Goal: Task Accomplishment & Management: Manage account settings

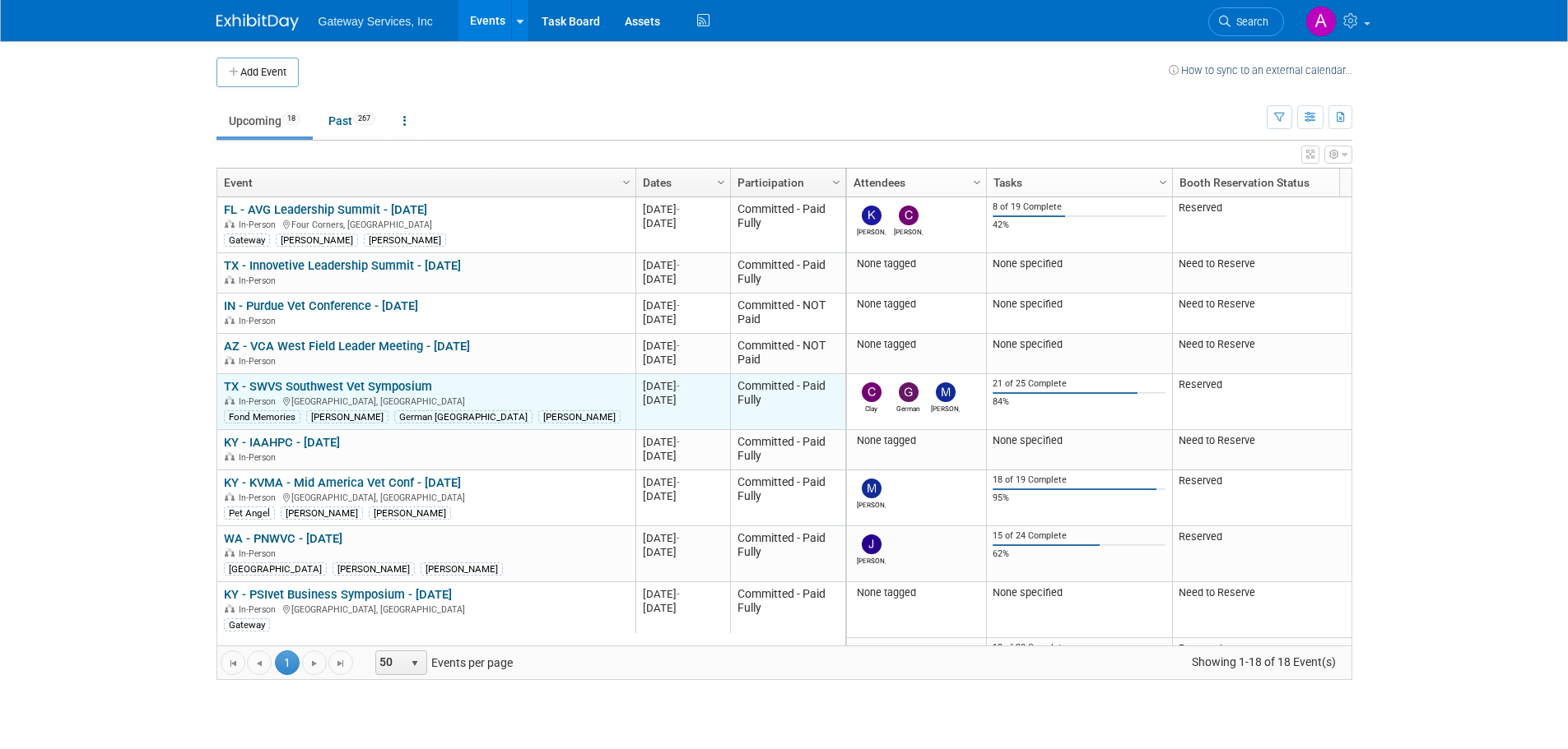
click at [412, 383] on link "TX - SWVS Southwest Vet Symposium" at bounding box center [328, 387] width 208 height 15
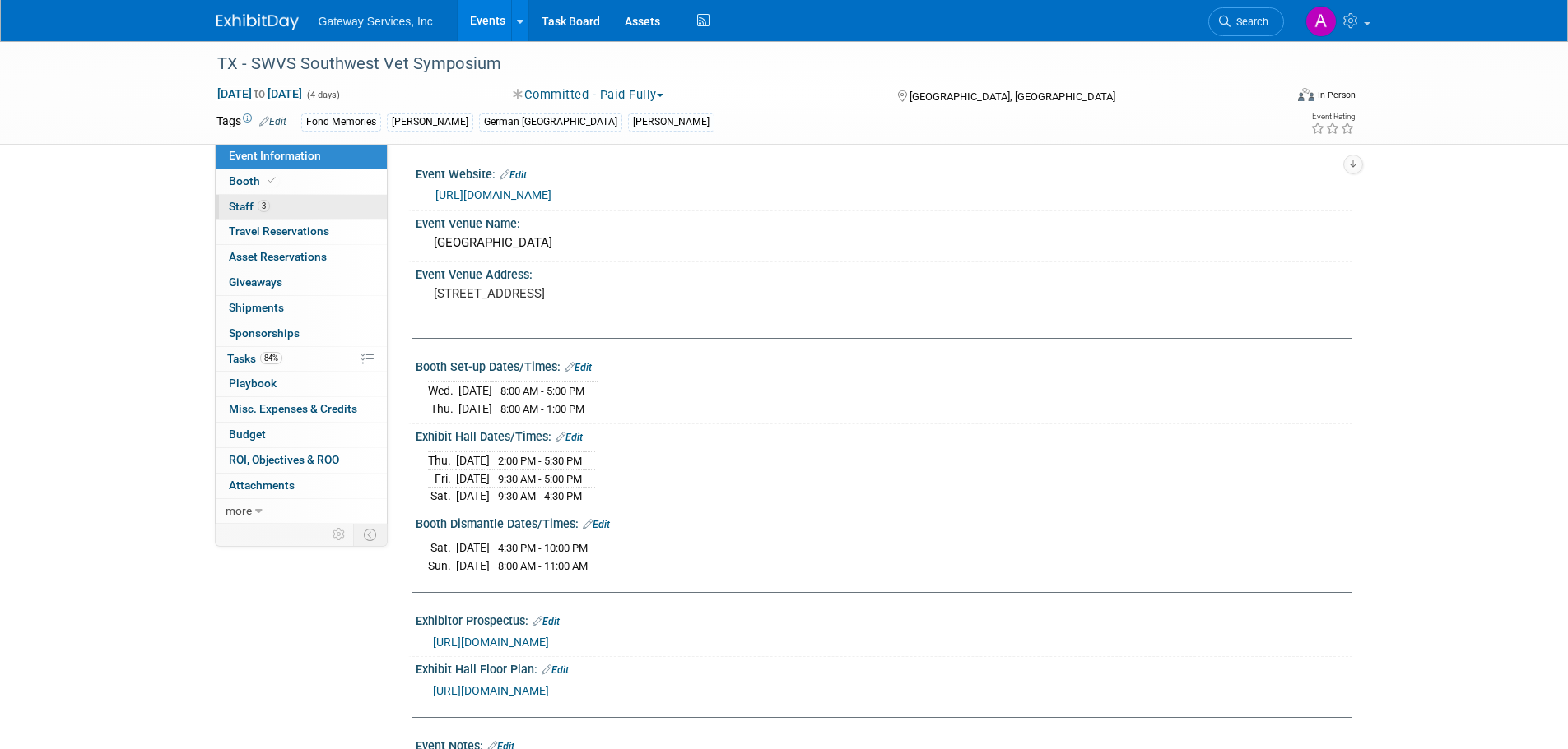
click at [307, 207] on link "3 Staff 3" at bounding box center [301, 207] width 172 height 24
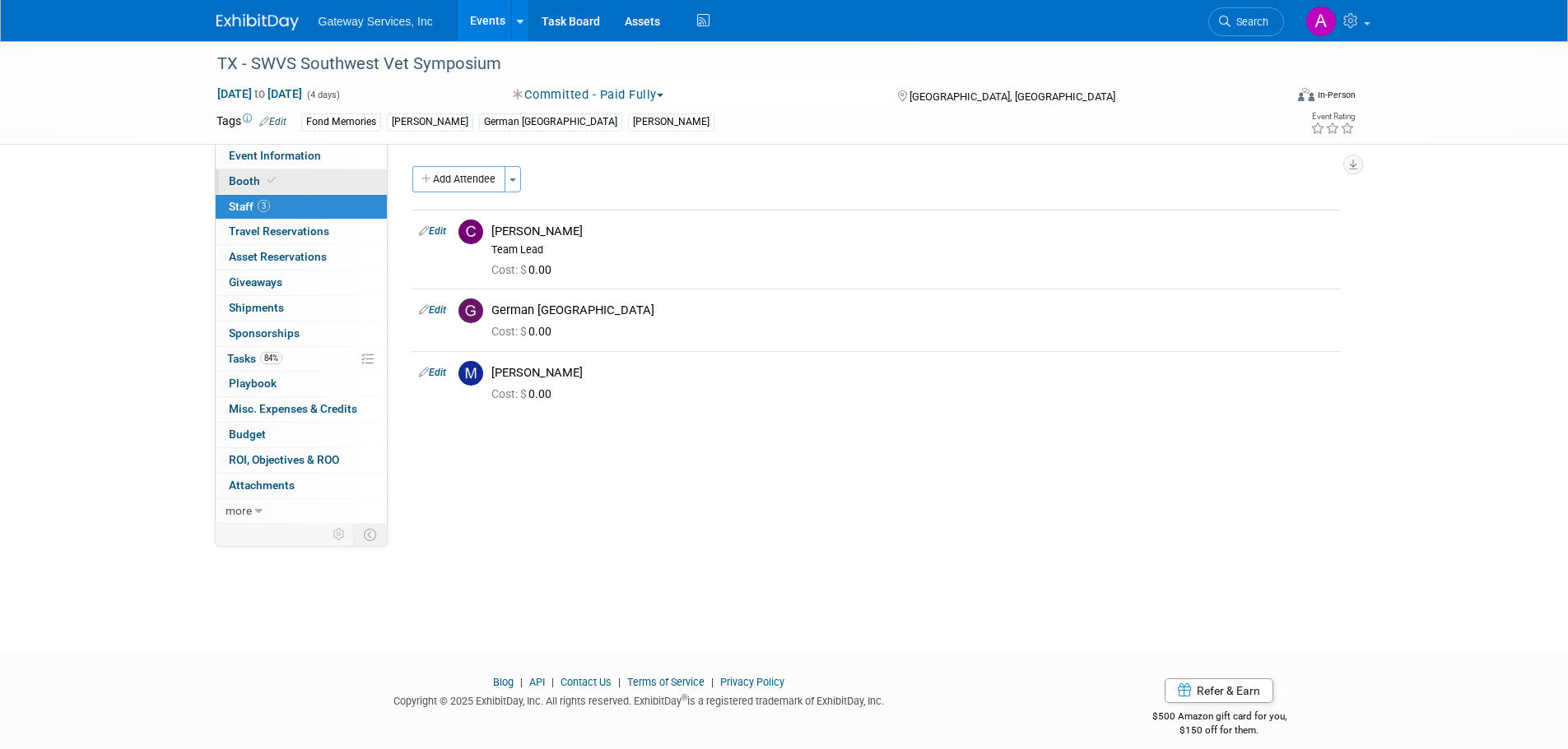
click at [316, 185] on link "Booth" at bounding box center [301, 182] width 172 height 24
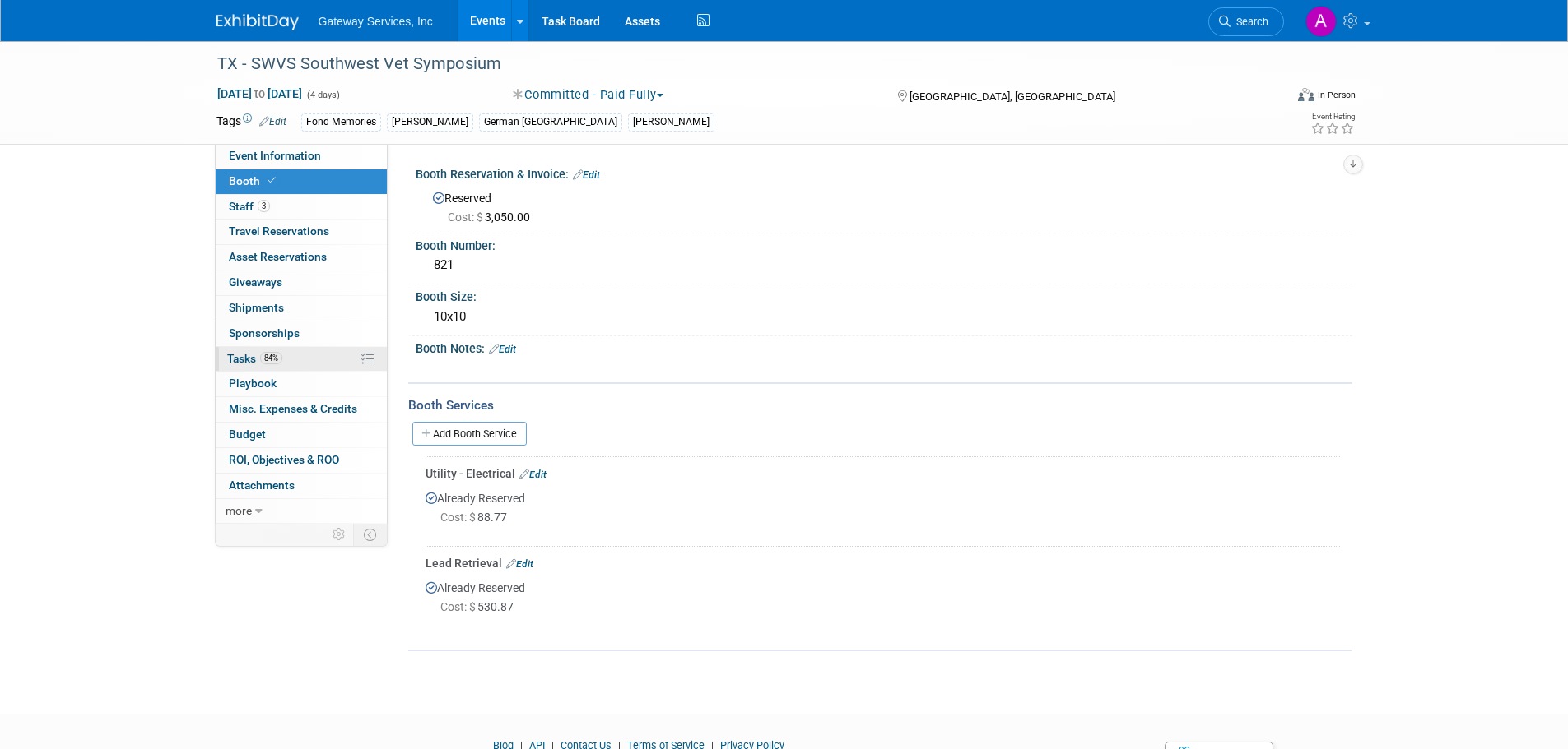
click at [307, 361] on link "84% Tasks 84%" at bounding box center [301, 359] width 172 height 24
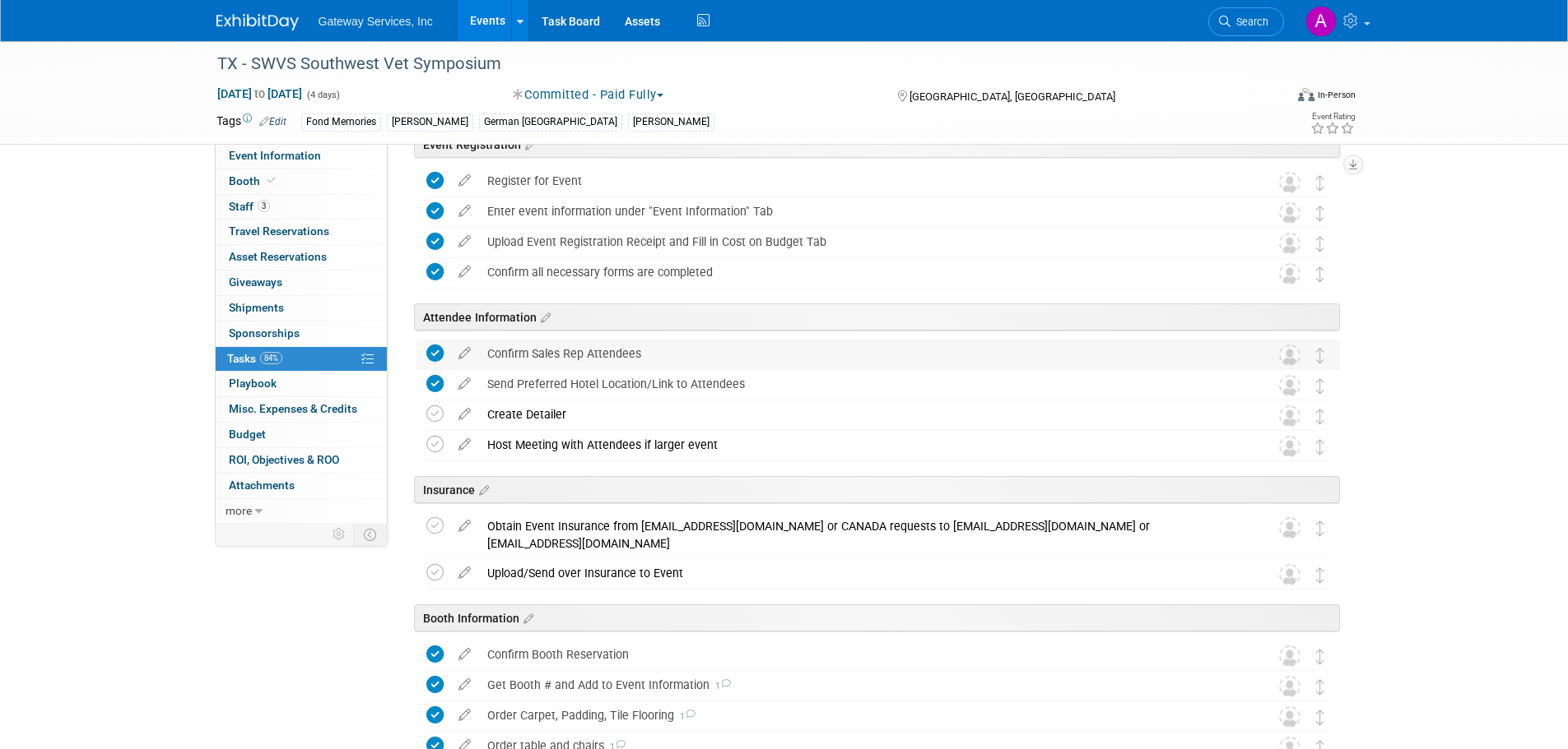
scroll to position [165, 0]
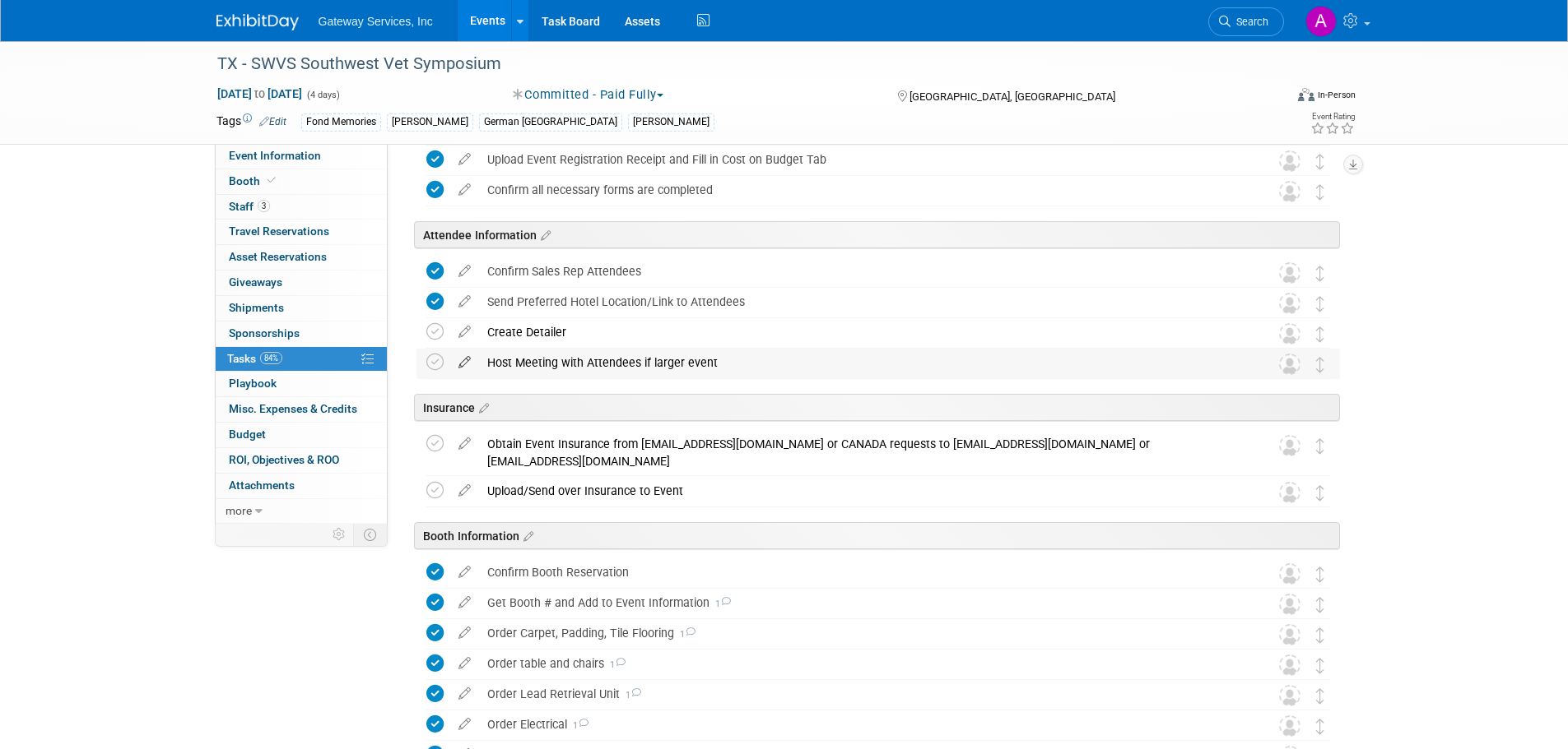
click at [466, 364] on icon at bounding box center [465, 359] width 29 height 20
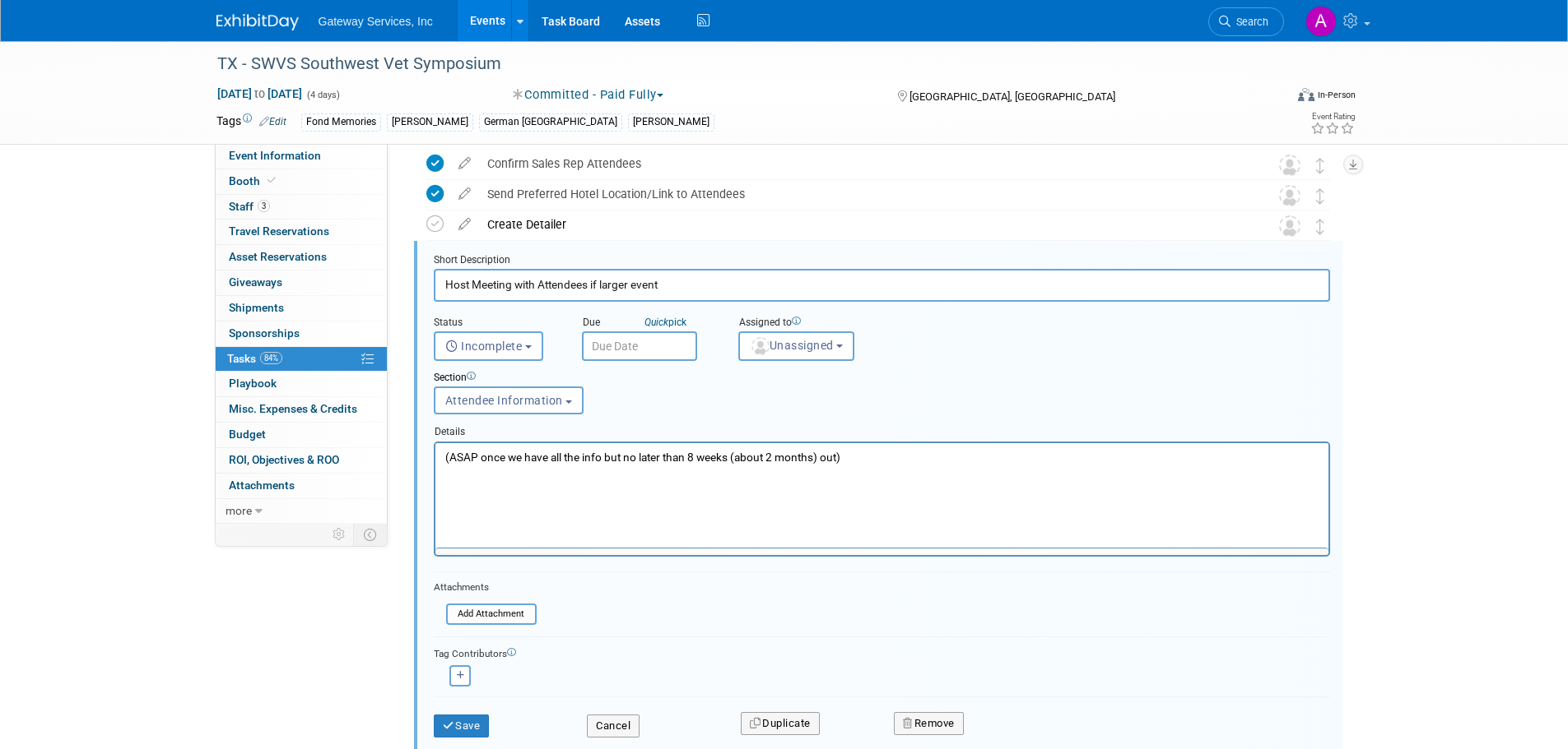
scroll to position [0, 0]
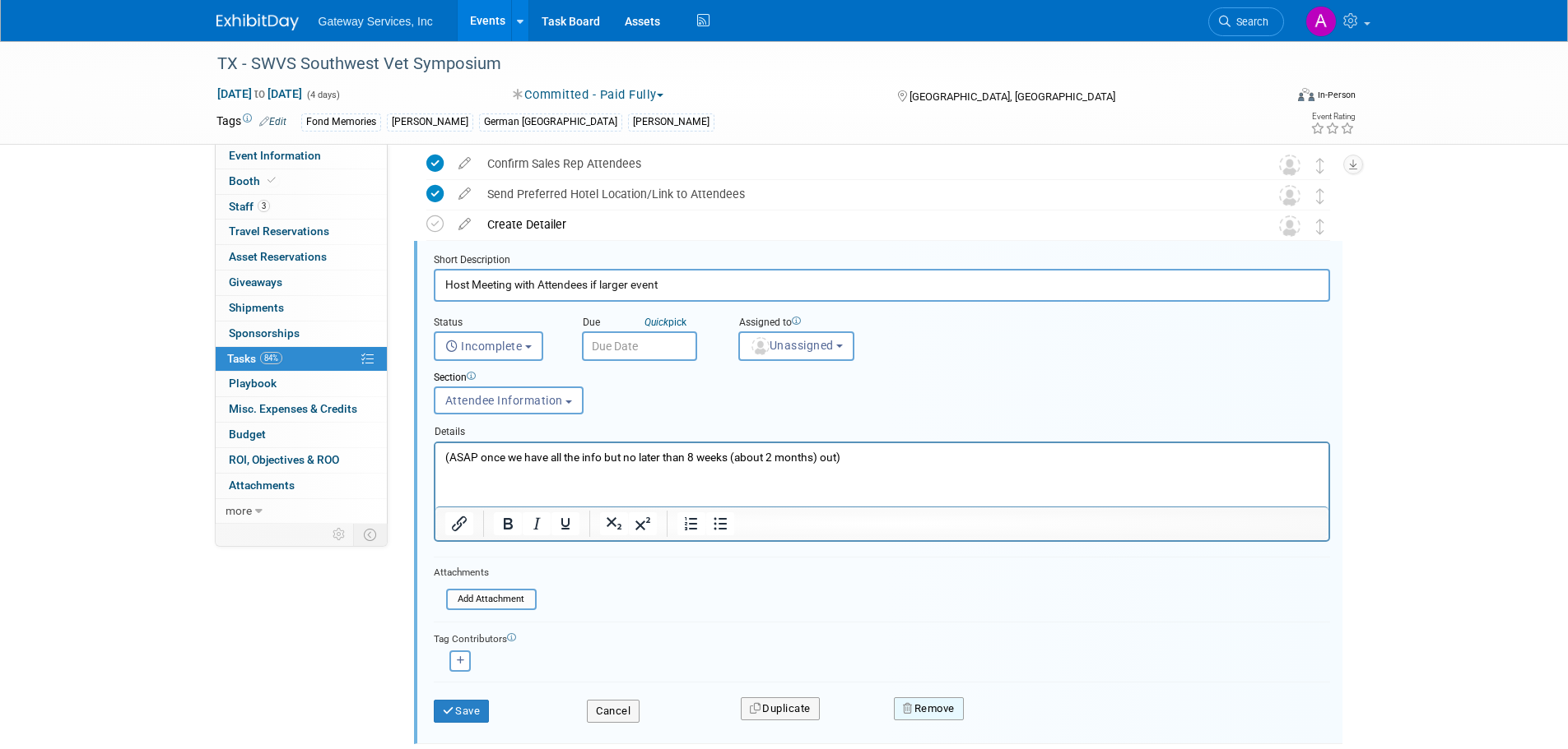
click at [936, 706] on button "Remove" at bounding box center [928, 708] width 70 height 23
click at [1013, 719] on icon at bounding box center [1010, 722] width 10 height 9
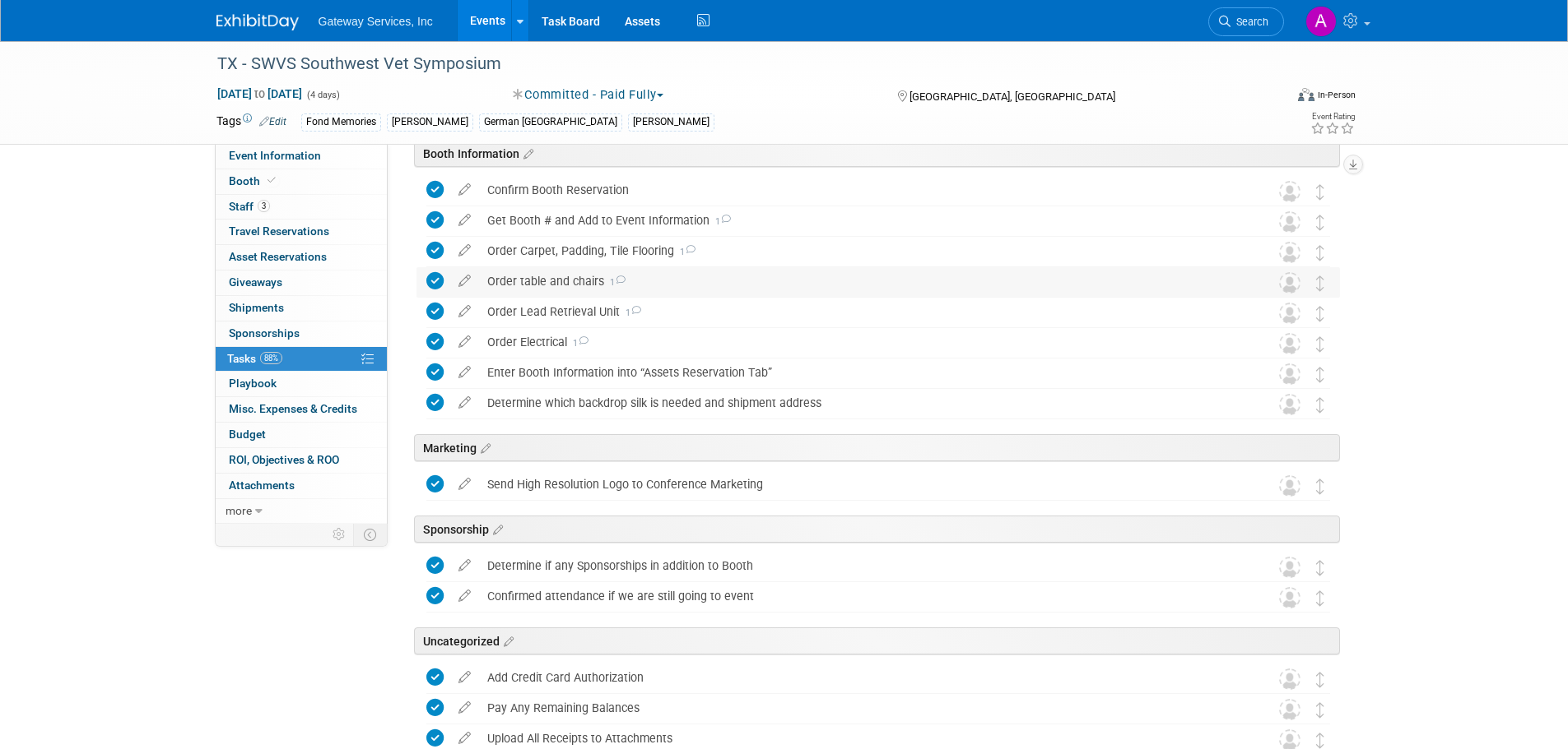
scroll to position [160, 0]
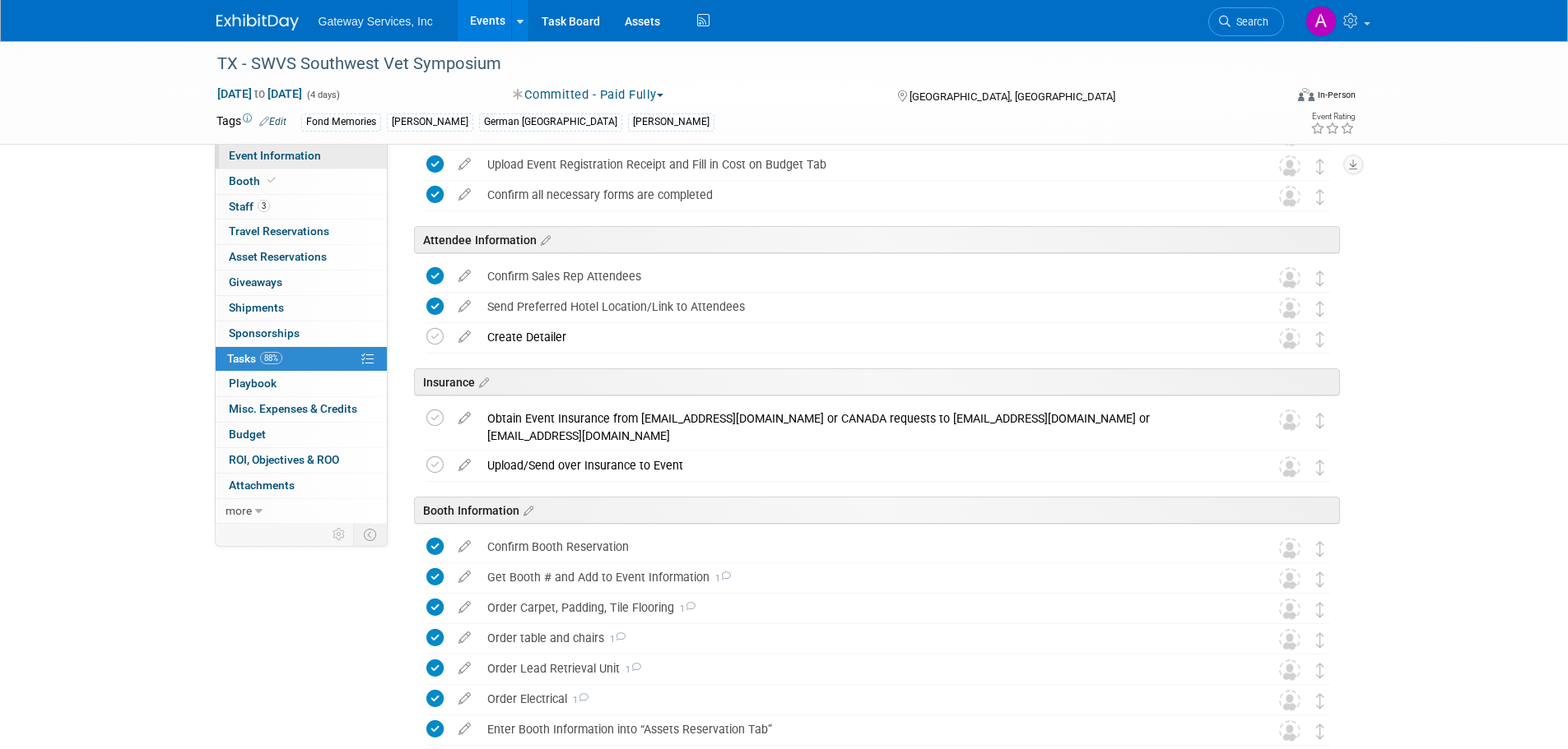
click at [336, 154] on link "Event Information" at bounding box center [301, 155] width 172 height 24
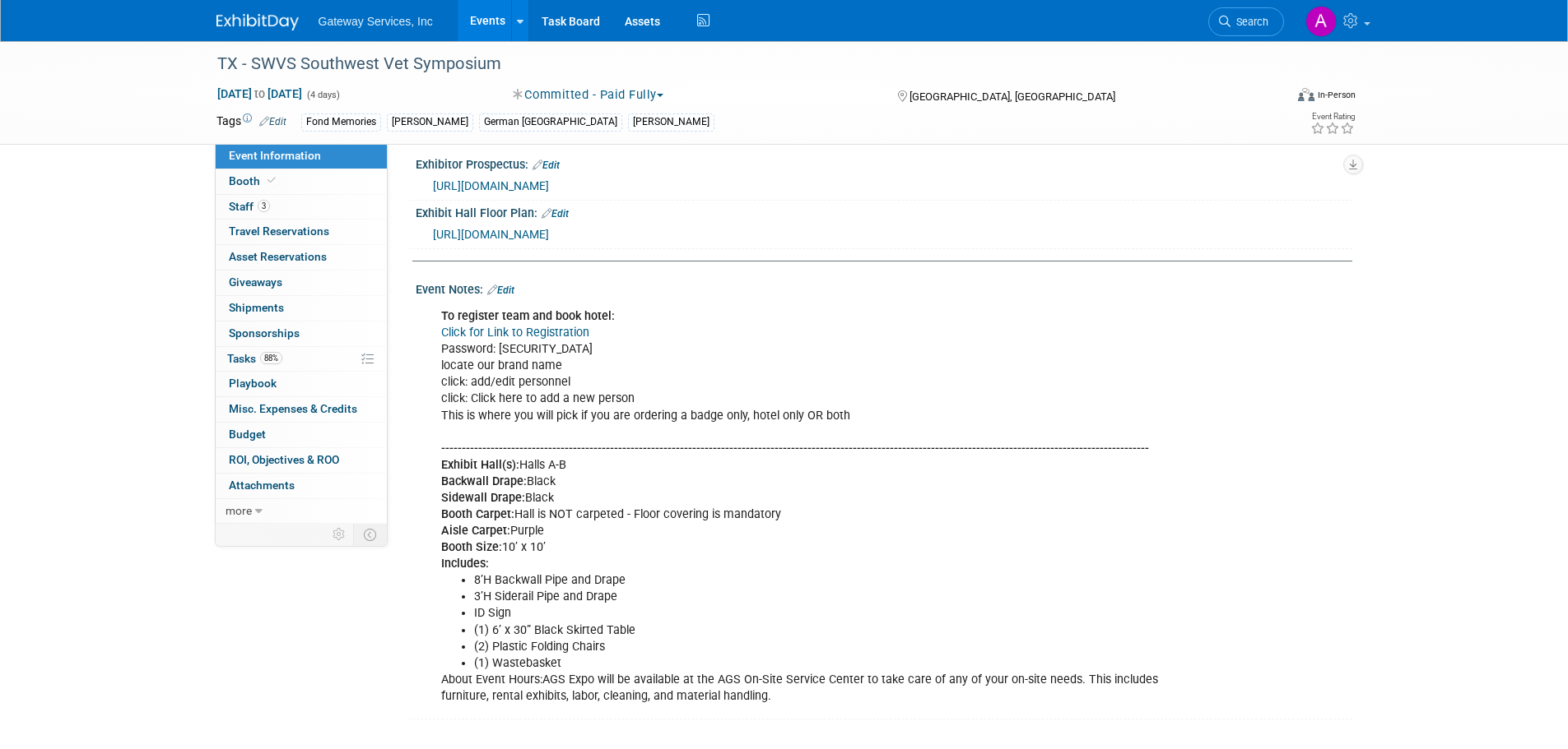
scroll to position [0, 0]
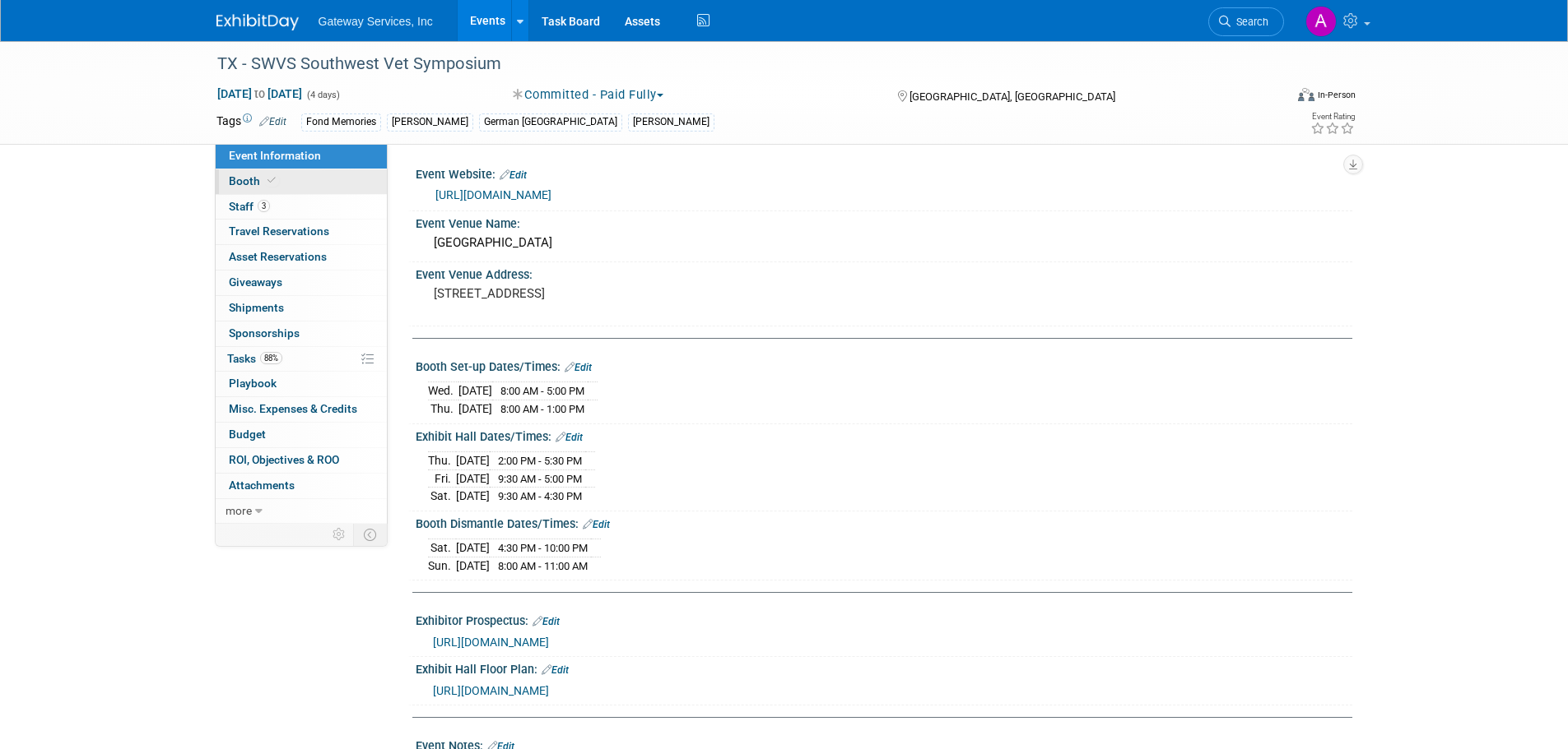
click at [314, 187] on link "Booth" at bounding box center [301, 182] width 172 height 24
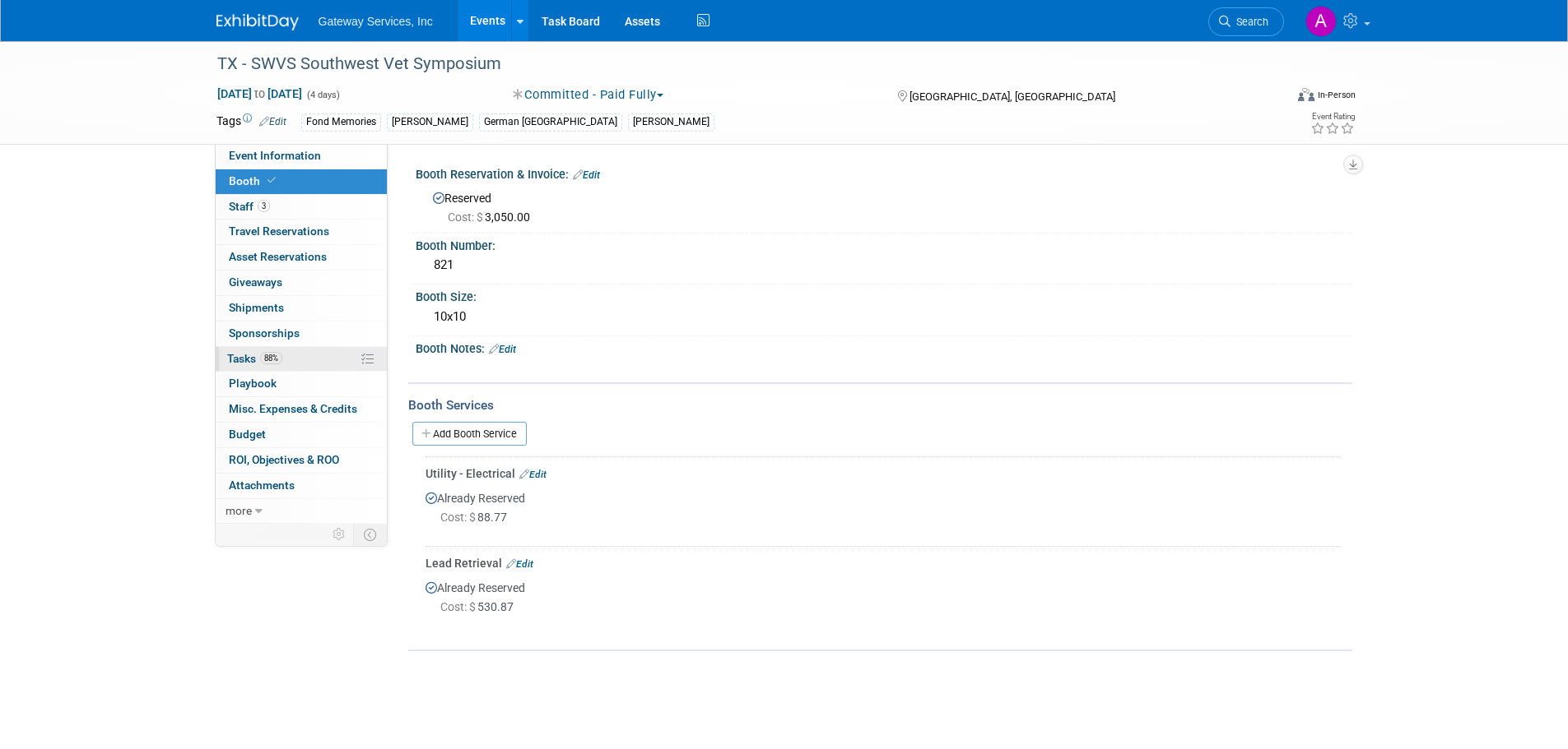
click at [275, 361] on span "88%" at bounding box center [271, 358] width 22 height 13
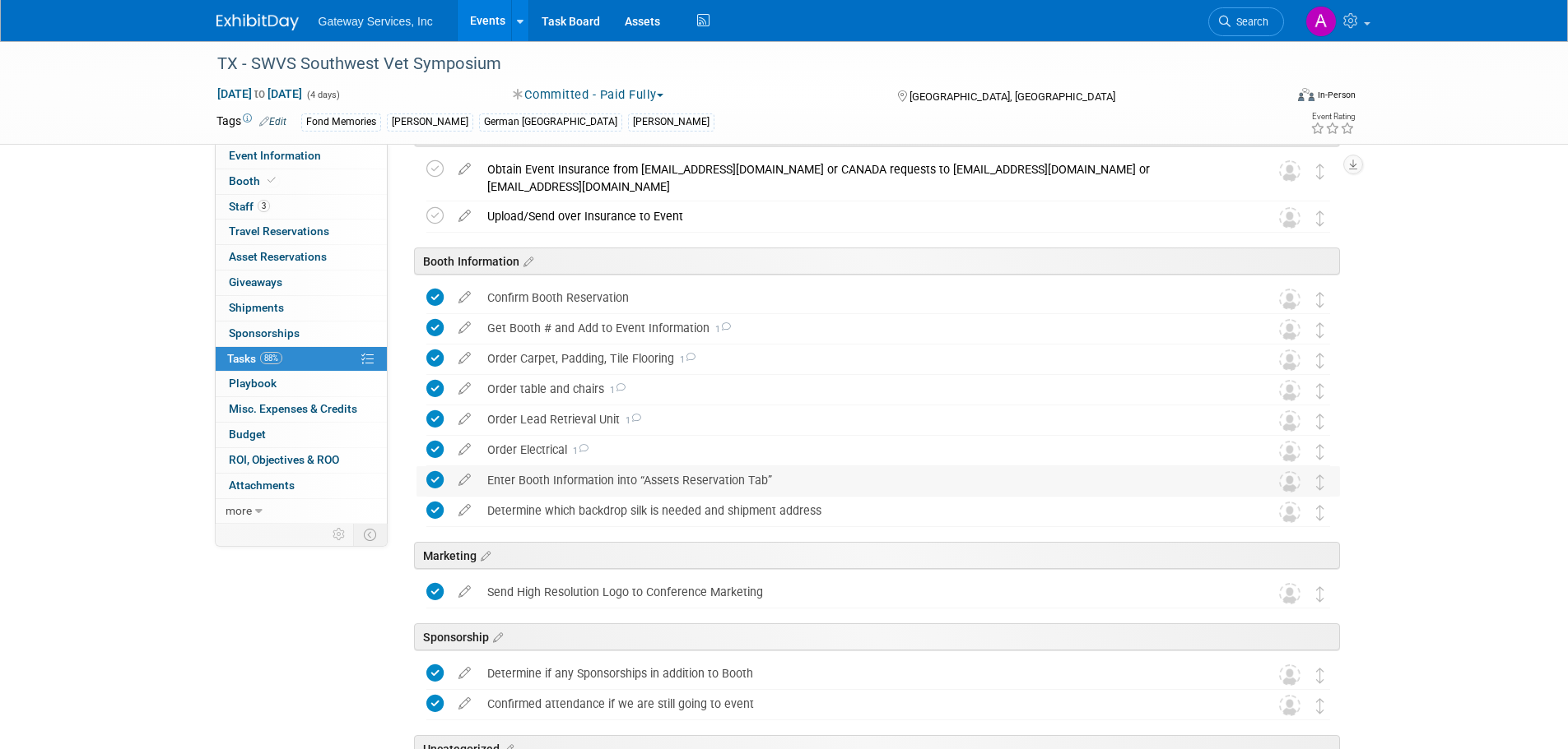
scroll to position [411, 0]
click at [590, 357] on div "Order Carpet, Padding, Tile Flooring 1" at bounding box center [863, 356] width 767 height 28
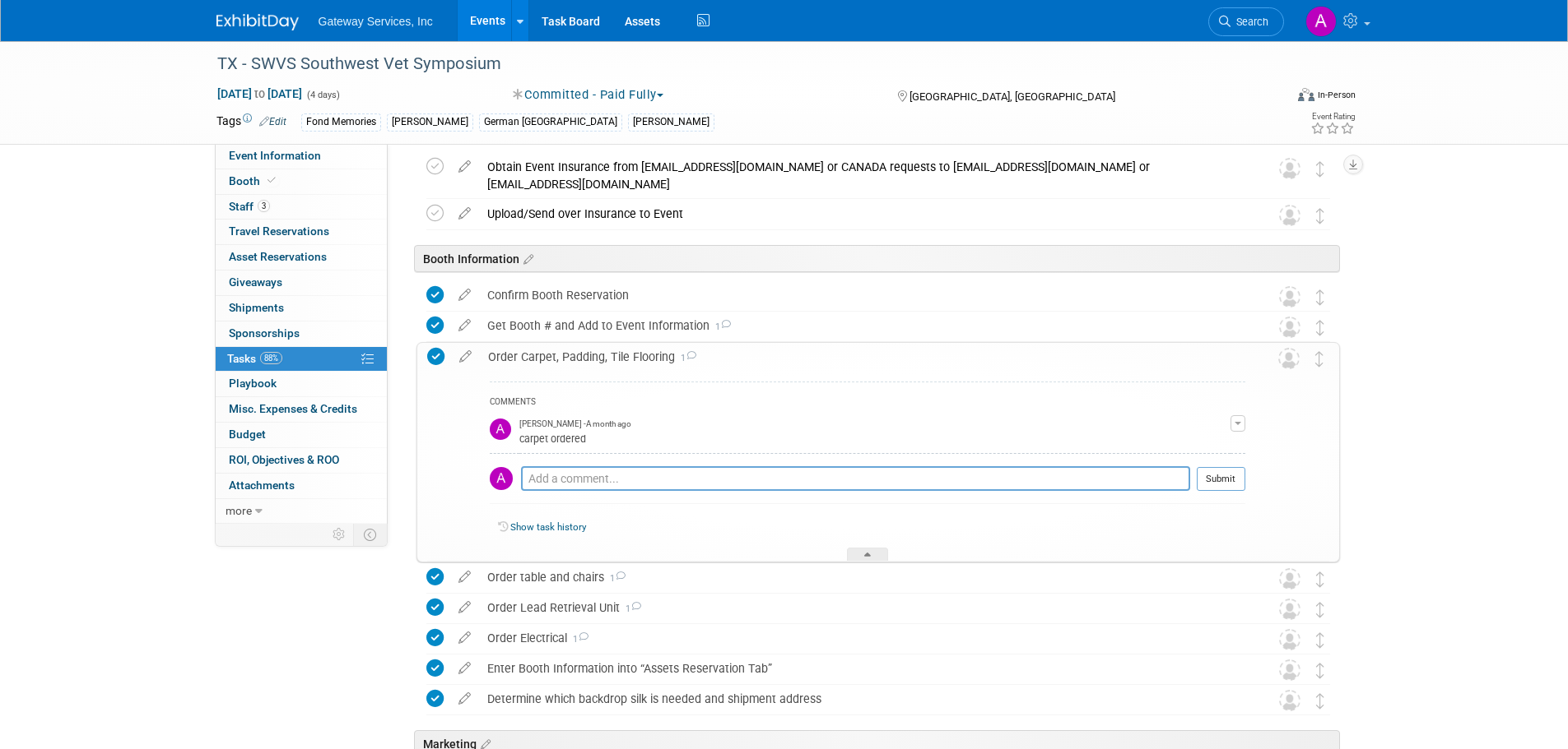
click at [633, 362] on div "Order Carpet, Padding, Tile Flooring 1" at bounding box center [863, 356] width 765 height 28
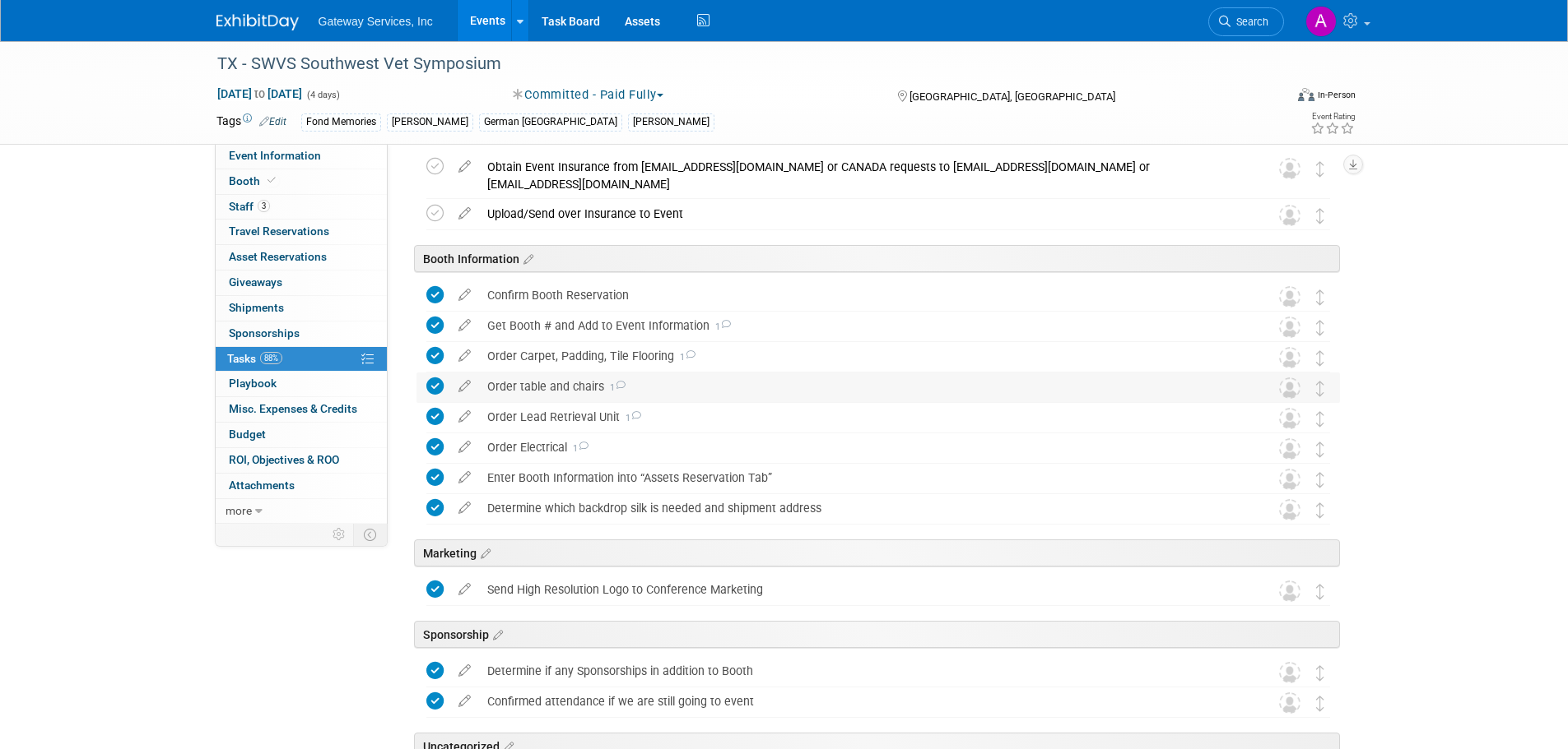
click at [564, 391] on div "Order table and chairs 1" at bounding box center [863, 386] width 767 height 28
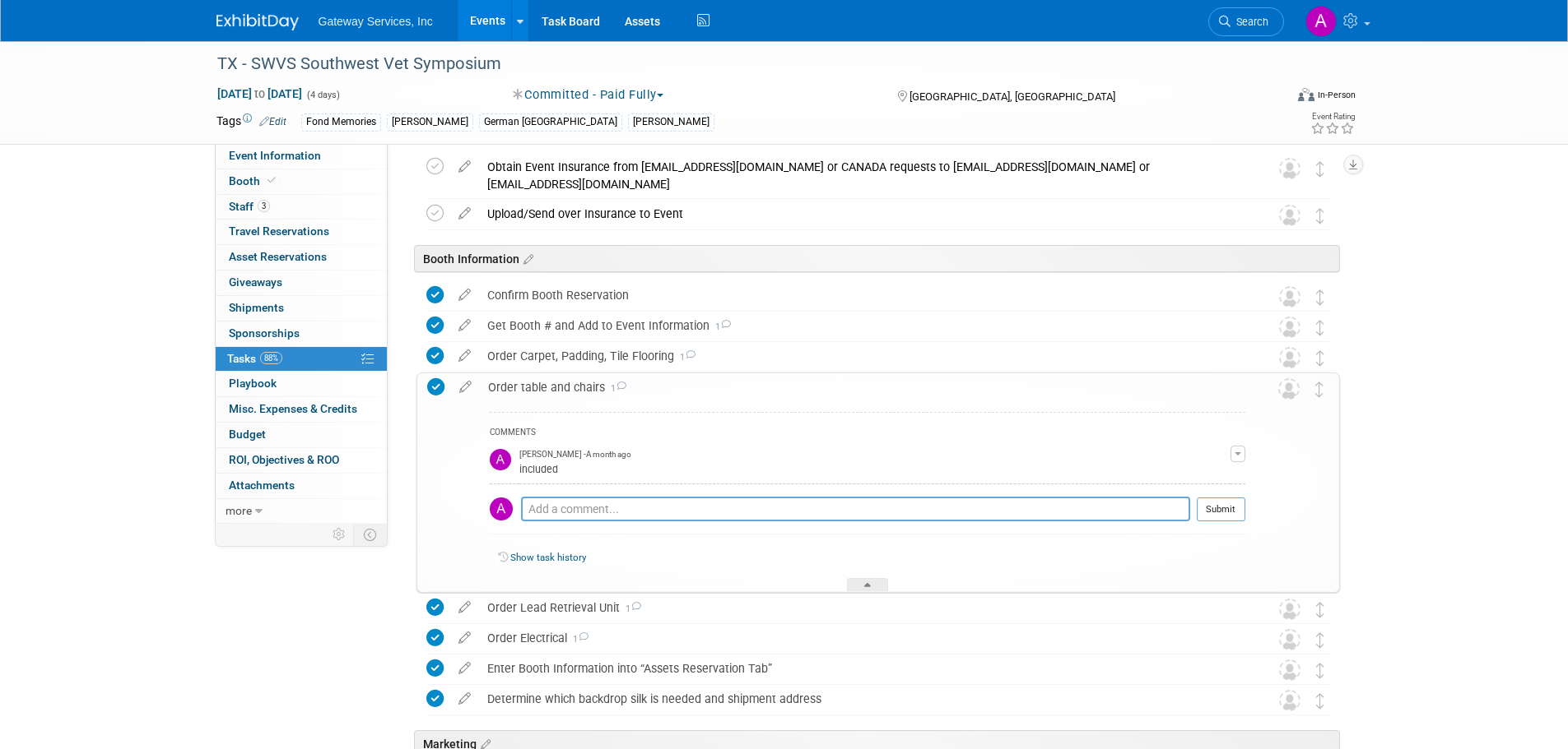
click at [573, 382] on div "Order table and chairs 1" at bounding box center [863, 387] width 765 height 28
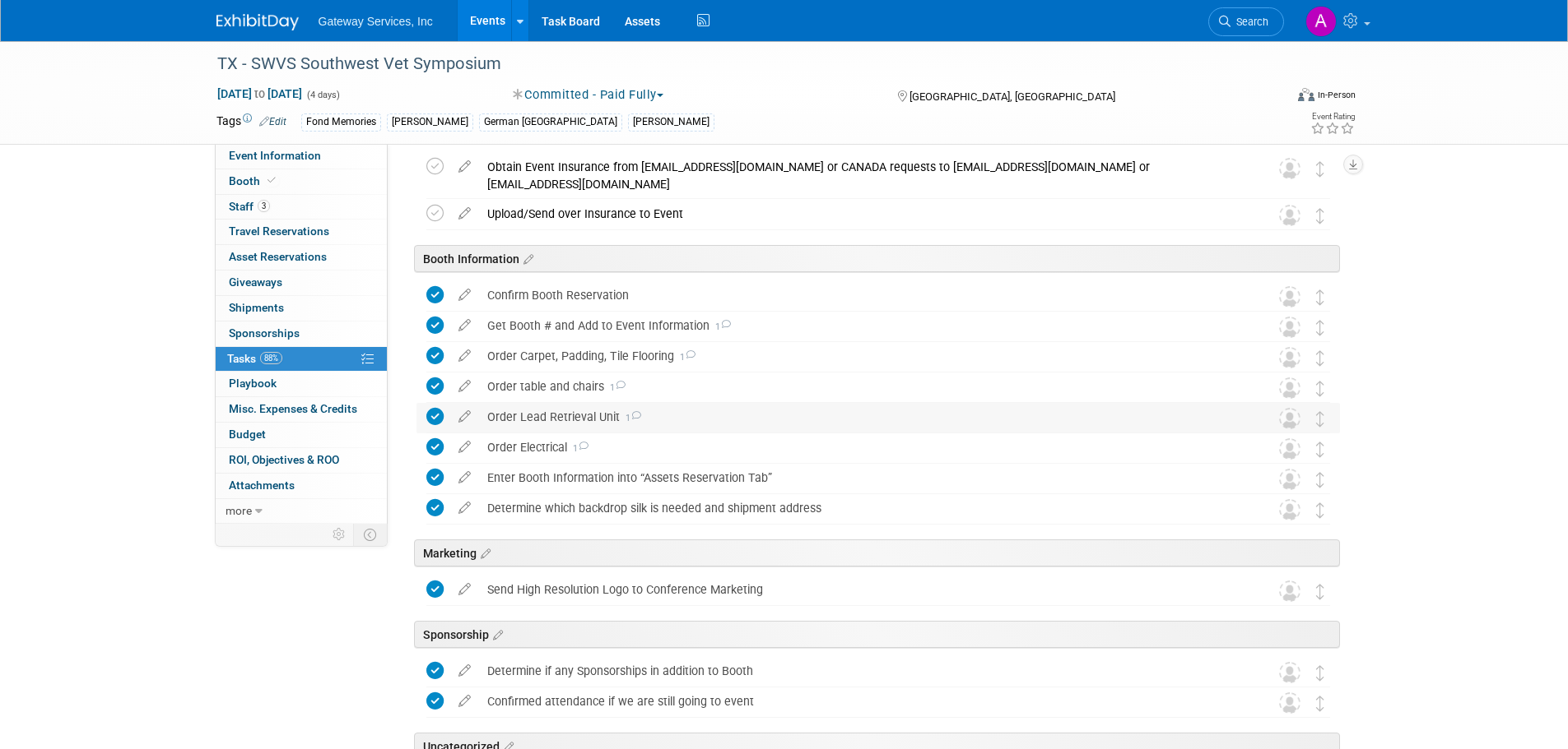
click at [545, 417] on div "Order Lead Retrieval Unit 1" at bounding box center [863, 416] width 767 height 28
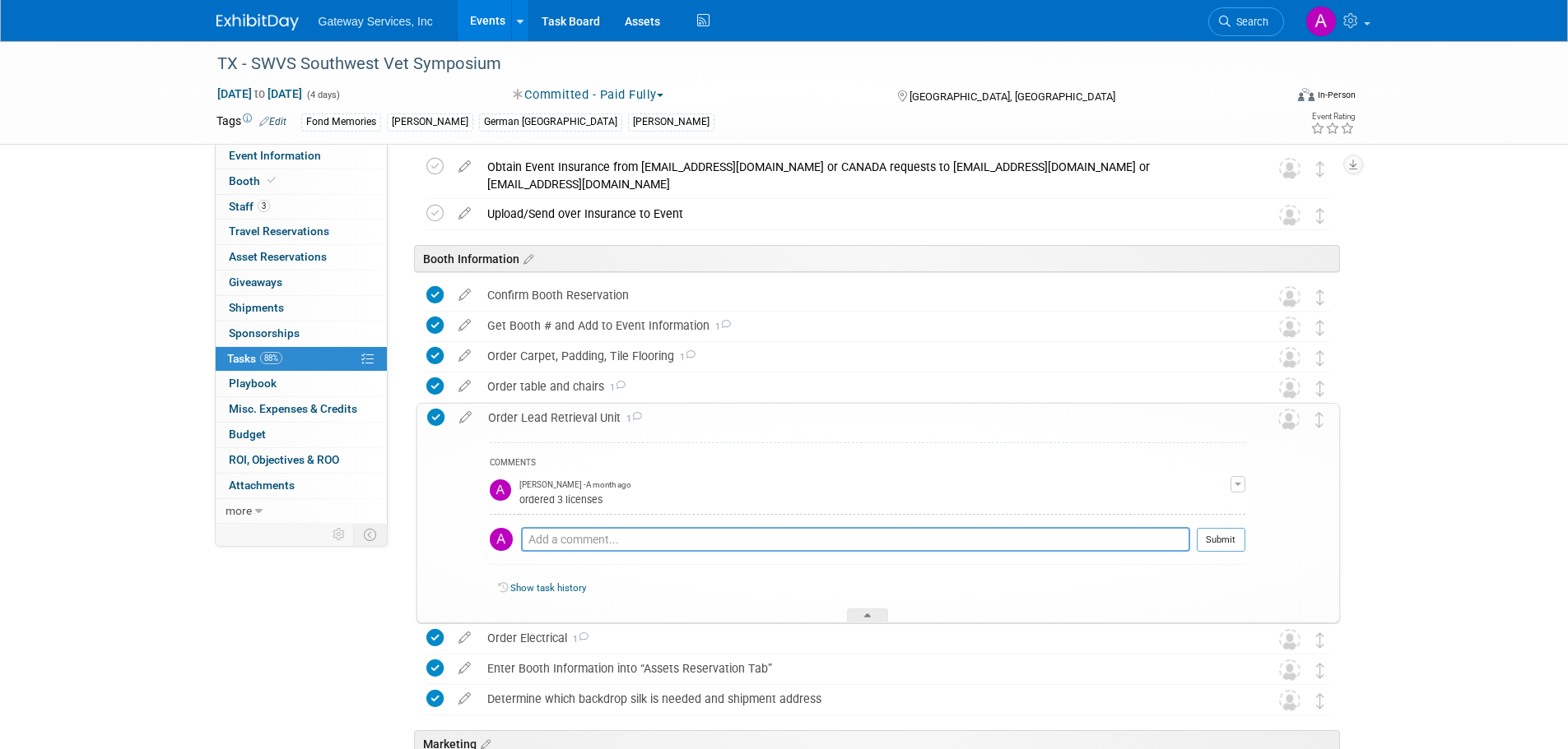
click at [594, 418] on div "Order Lead Retrieval Unit 1" at bounding box center [863, 417] width 765 height 28
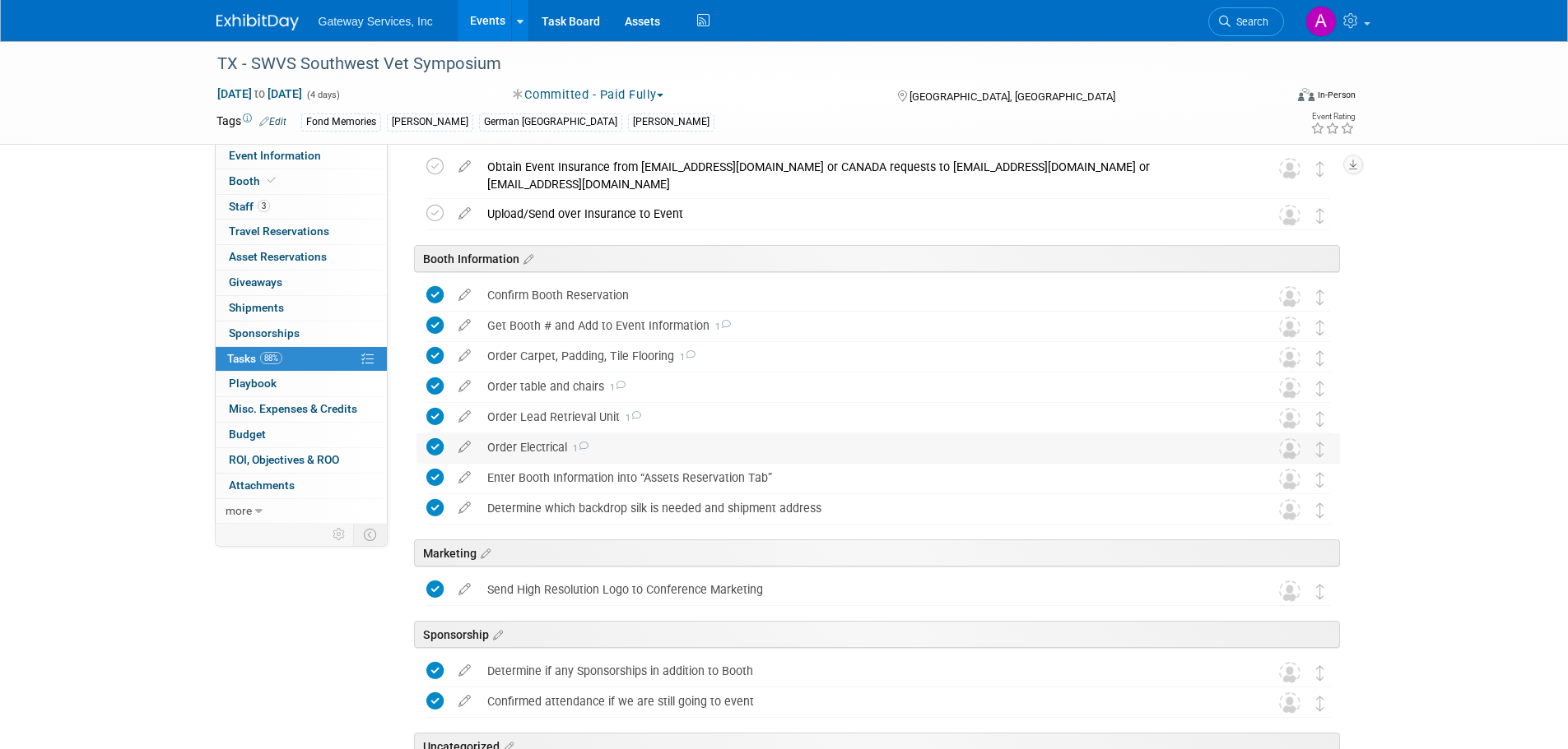
click at [549, 448] on div "Order Electrical 1" at bounding box center [863, 447] width 767 height 28
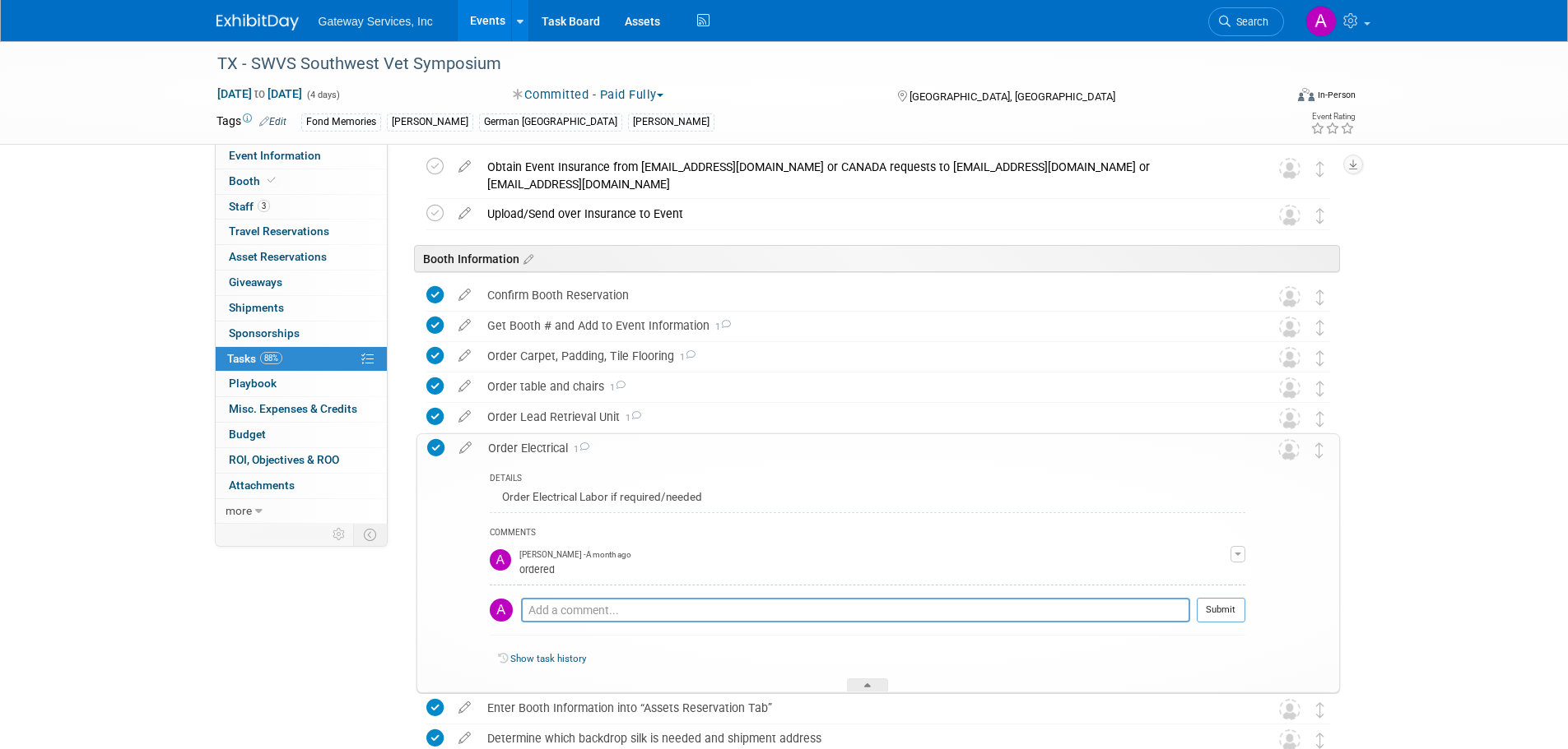
click at [549, 448] on div "Order Electrical 1" at bounding box center [863, 448] width 765 height 28
